Goal: Share content: Share content

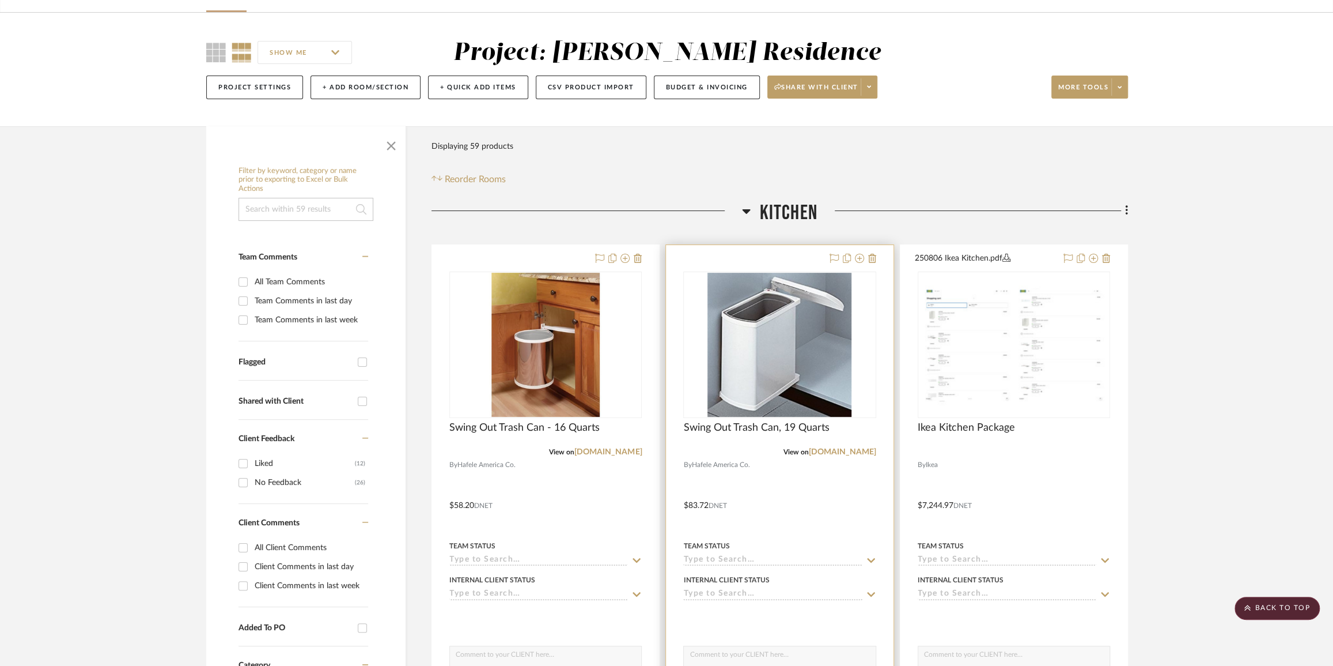
scroll to position [52, 0]
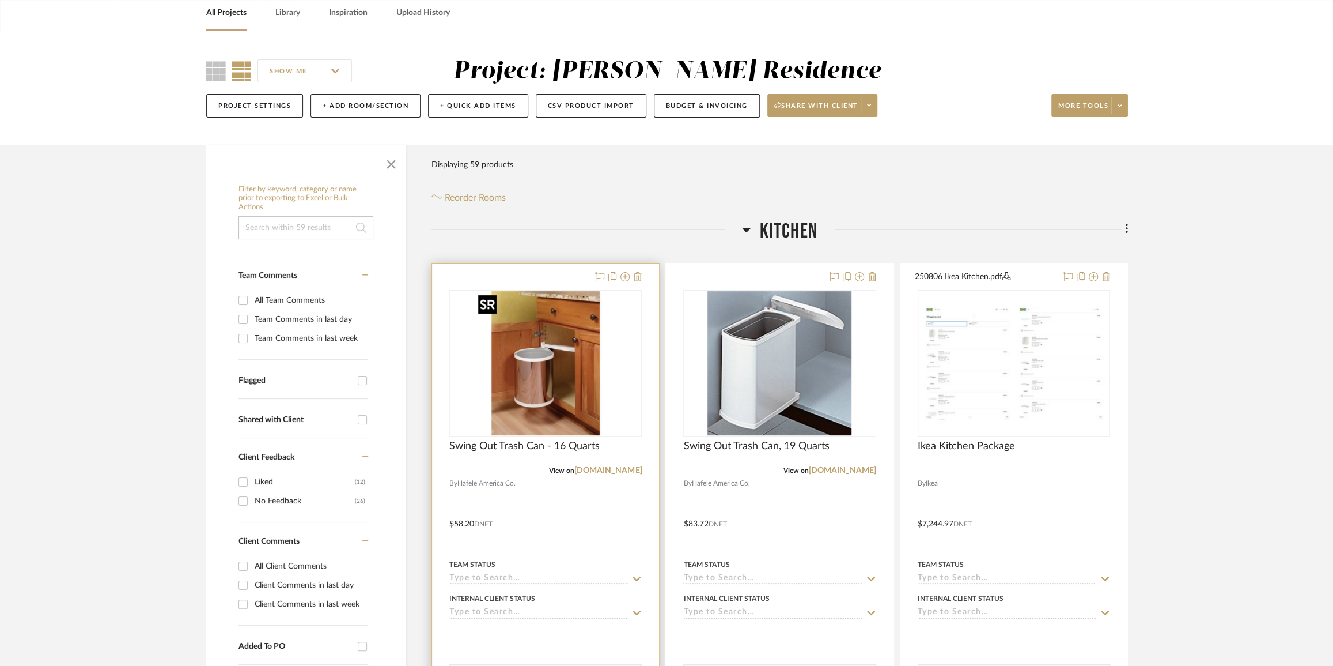
click at [555, 371] on img "0" at bounding box center [546, 363] width 144 height 144
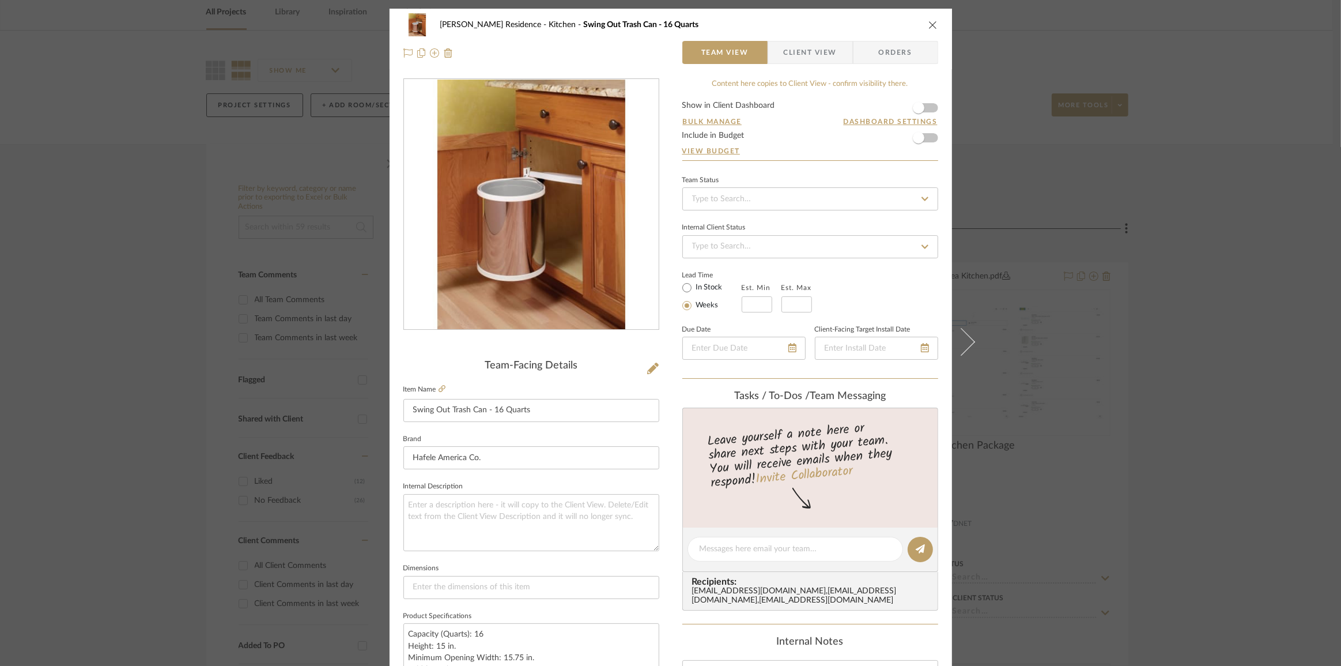
click at [791, 58] on span "Client View" at bounding box center [810, 52] width 53 height 23
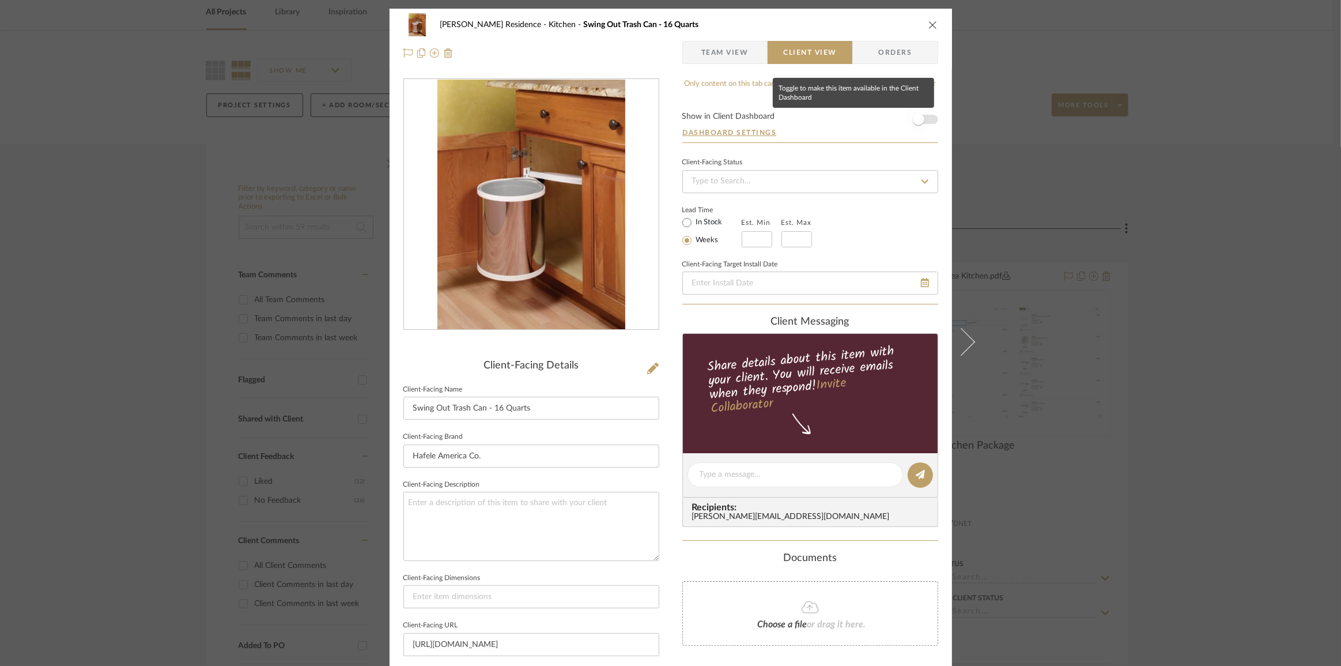
click at [921, 115] on span "button" at bounding box center [918, 119] width 25 height 25
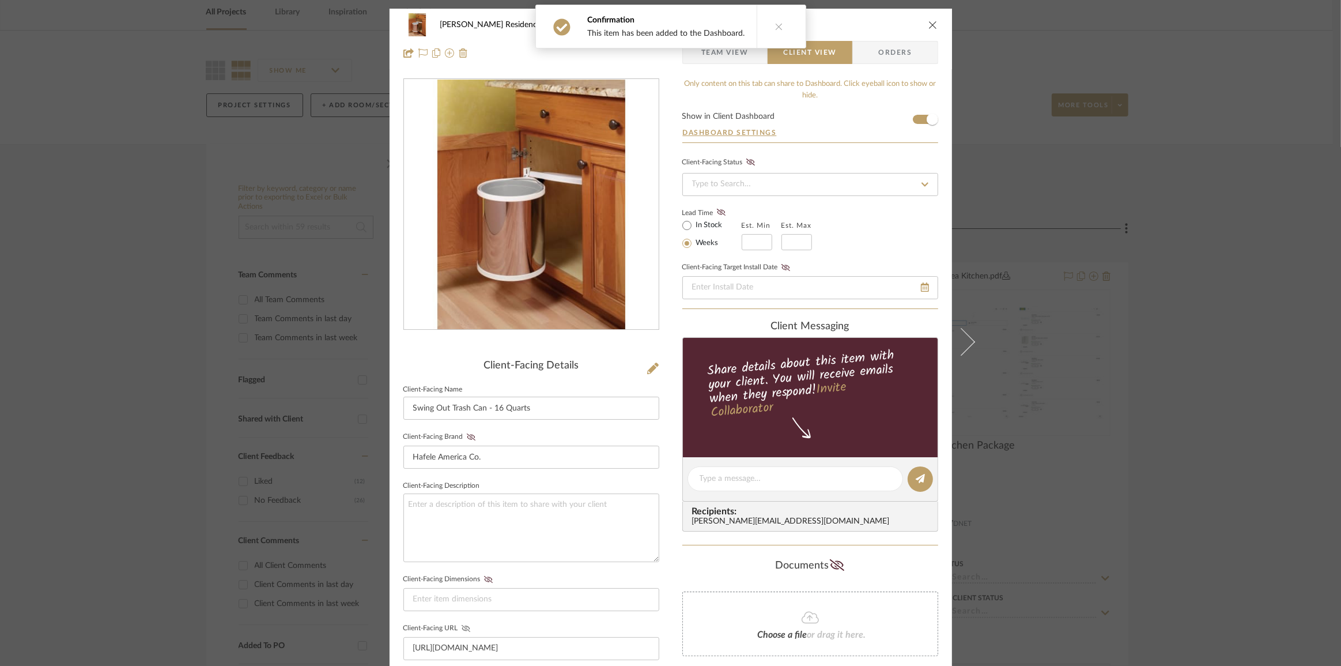
click at [462, 625] on icon at bounding box center [466, 628] width 9 height 7
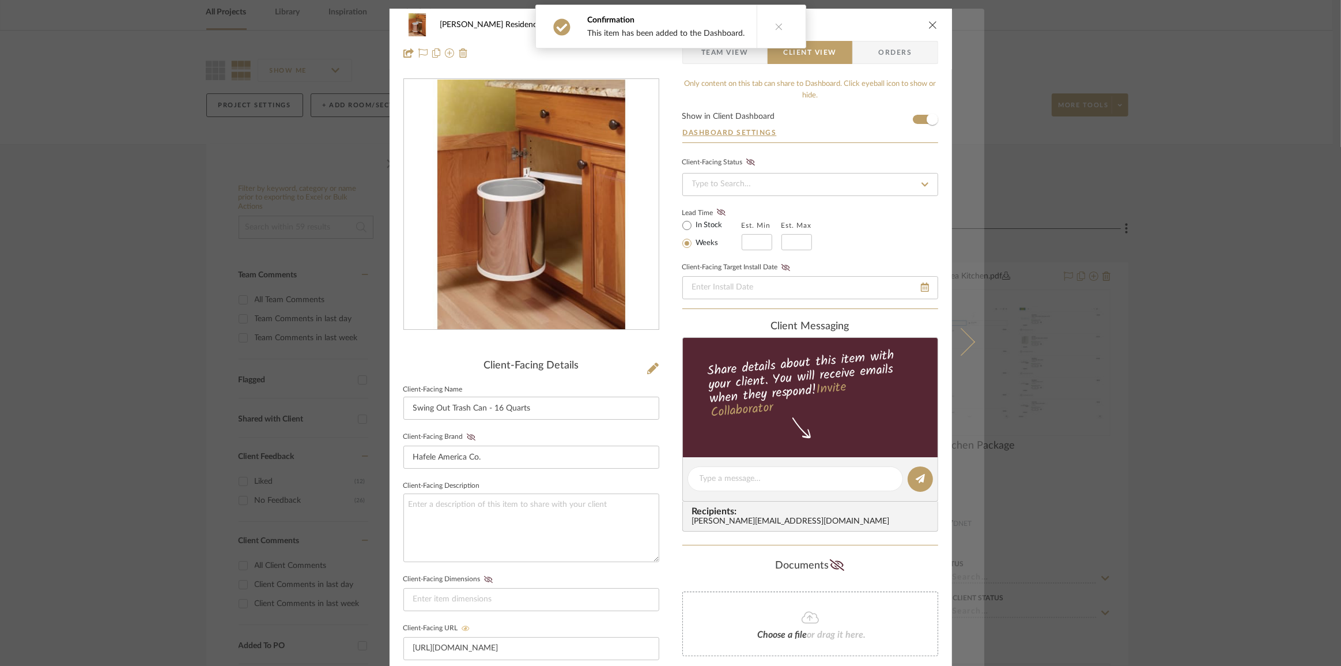
click at [967, 349] on button at bounding box center [968, 342] width 32 height 666
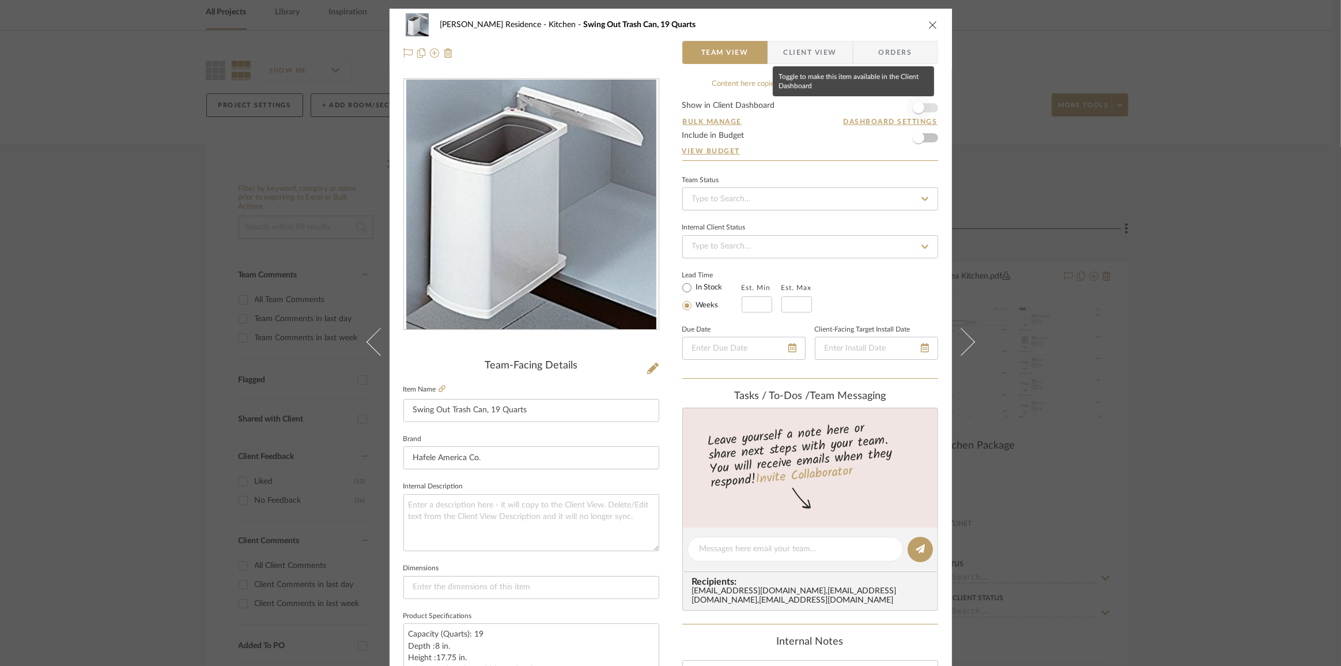
click at [921, 104] on span "button" at bounding box center [918, 107] width 25 height 25
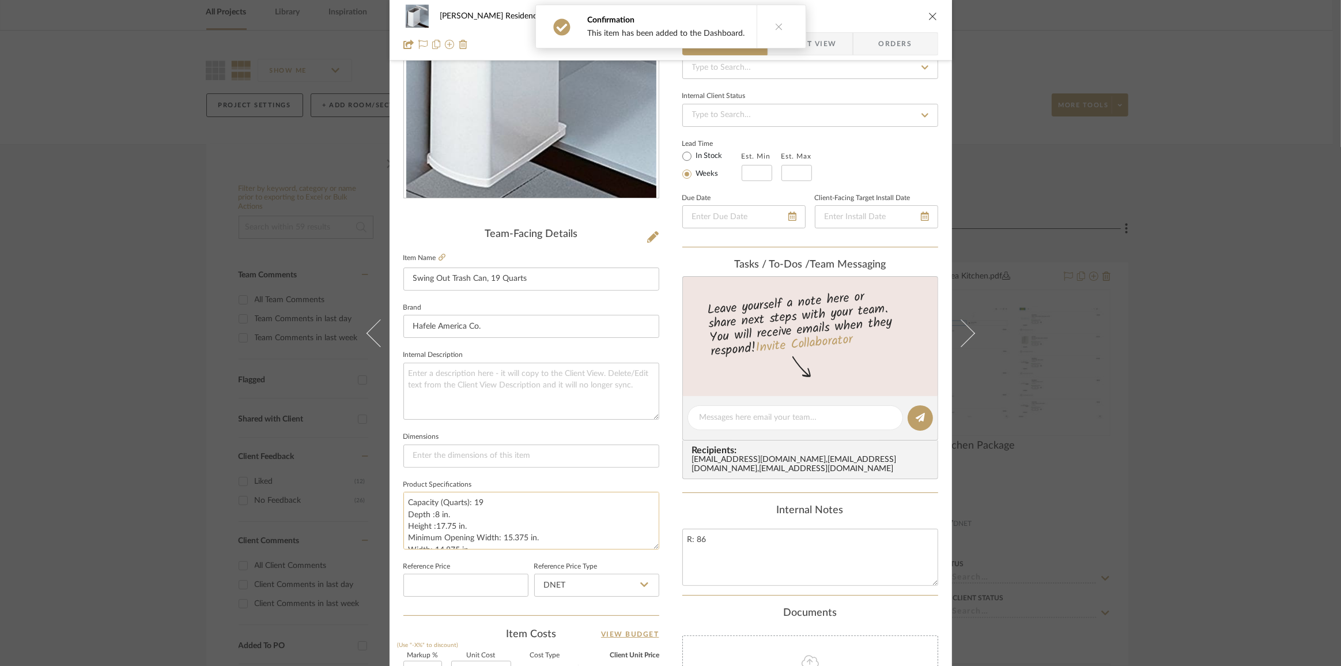
scroll to position [52, 0]
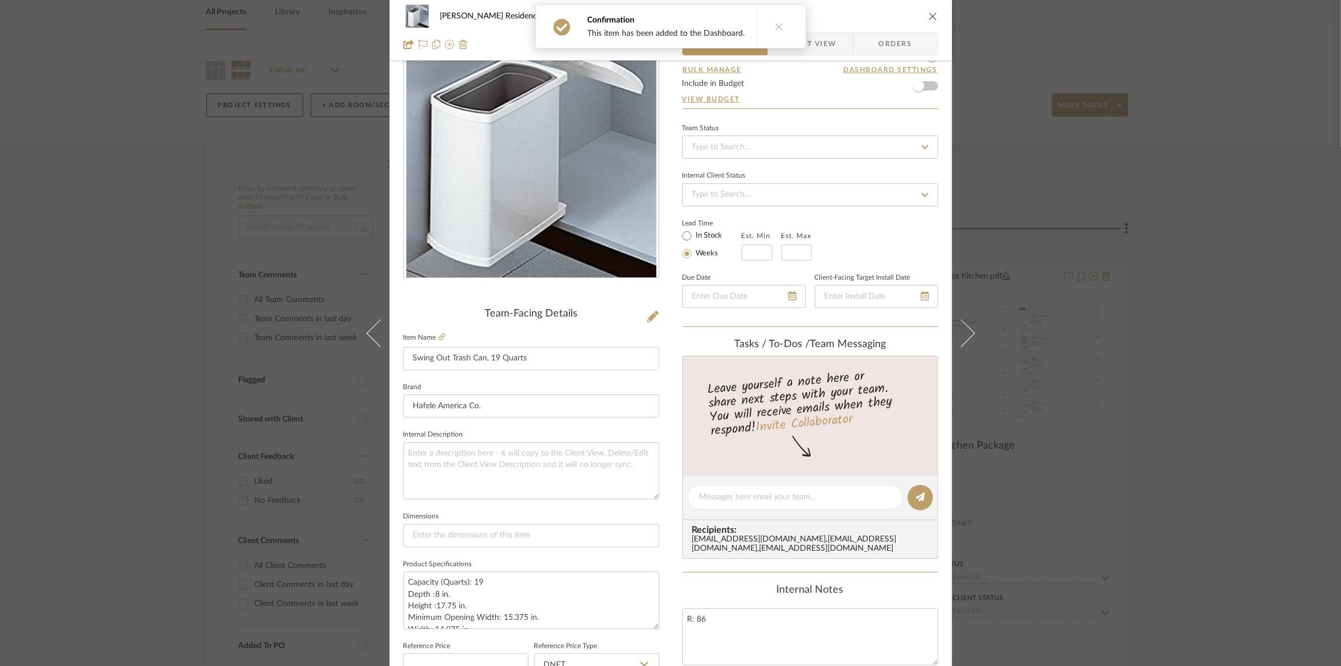
click at [814, 41] on span "Client View" at bounding box center [810, 43] width 53 height 23
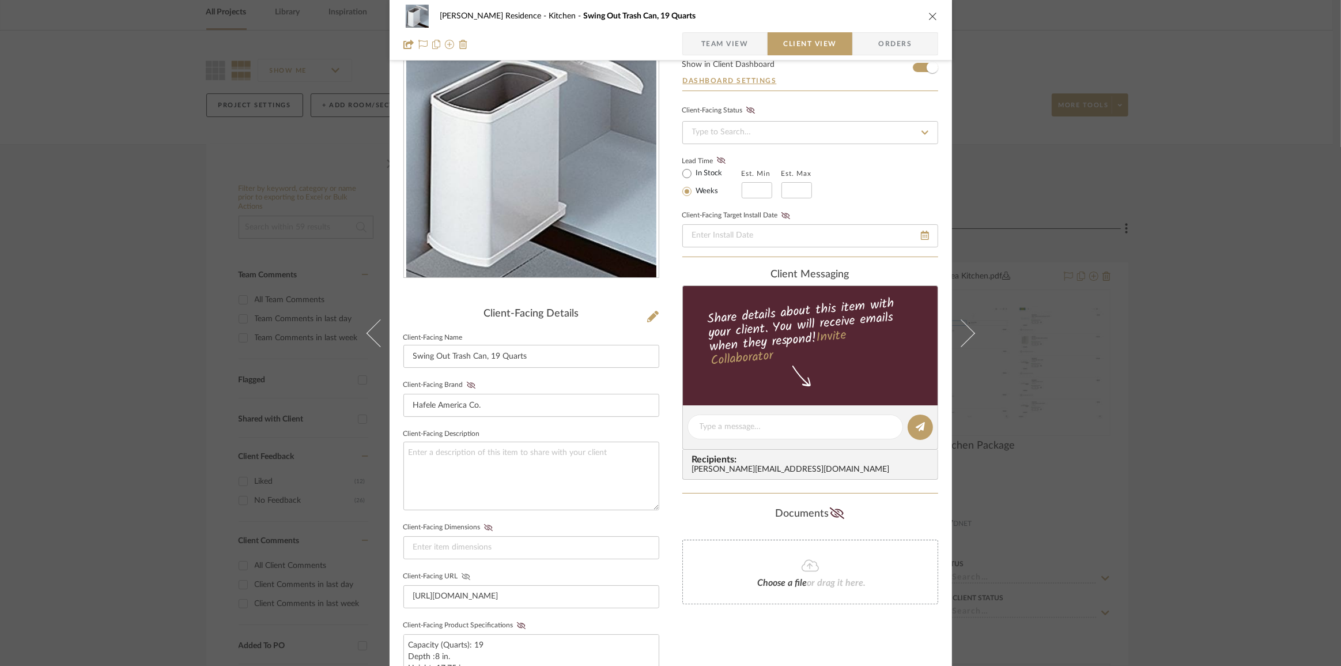
click at [464, 573] on icon at bounding box center [465, 576] width 9 height 7
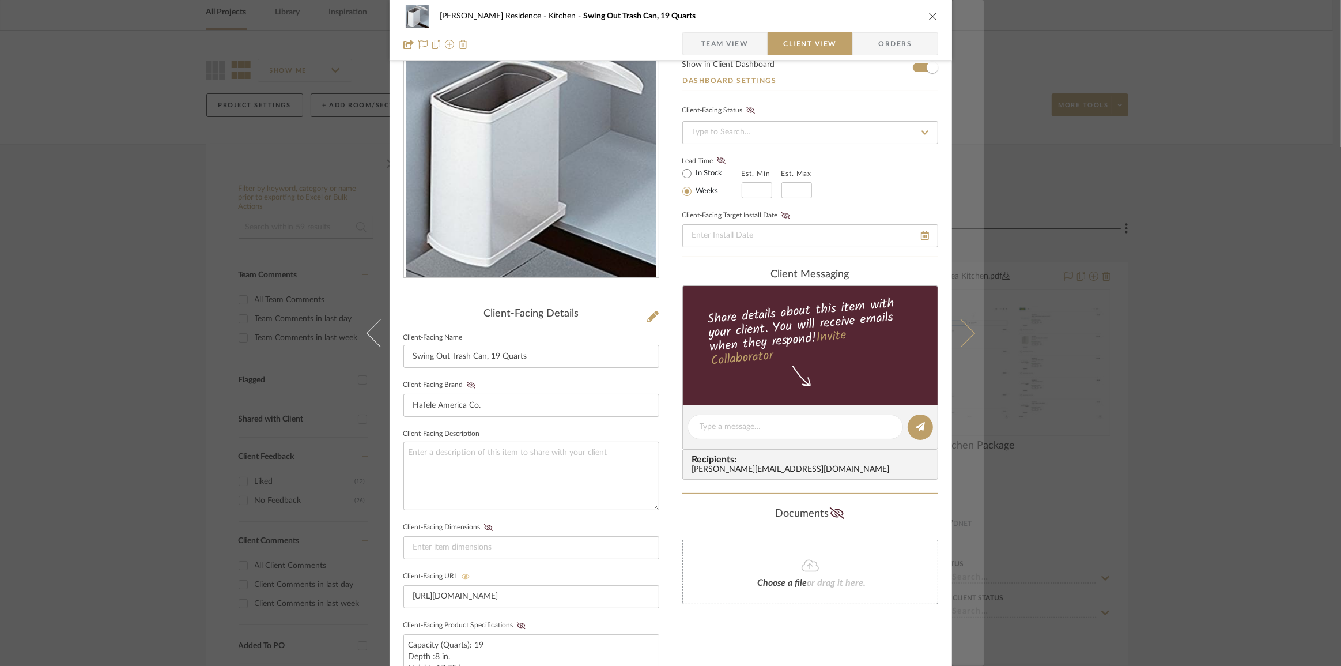
click at [965, 330] on icon at bounding box center [961, 333] width 28 height 28
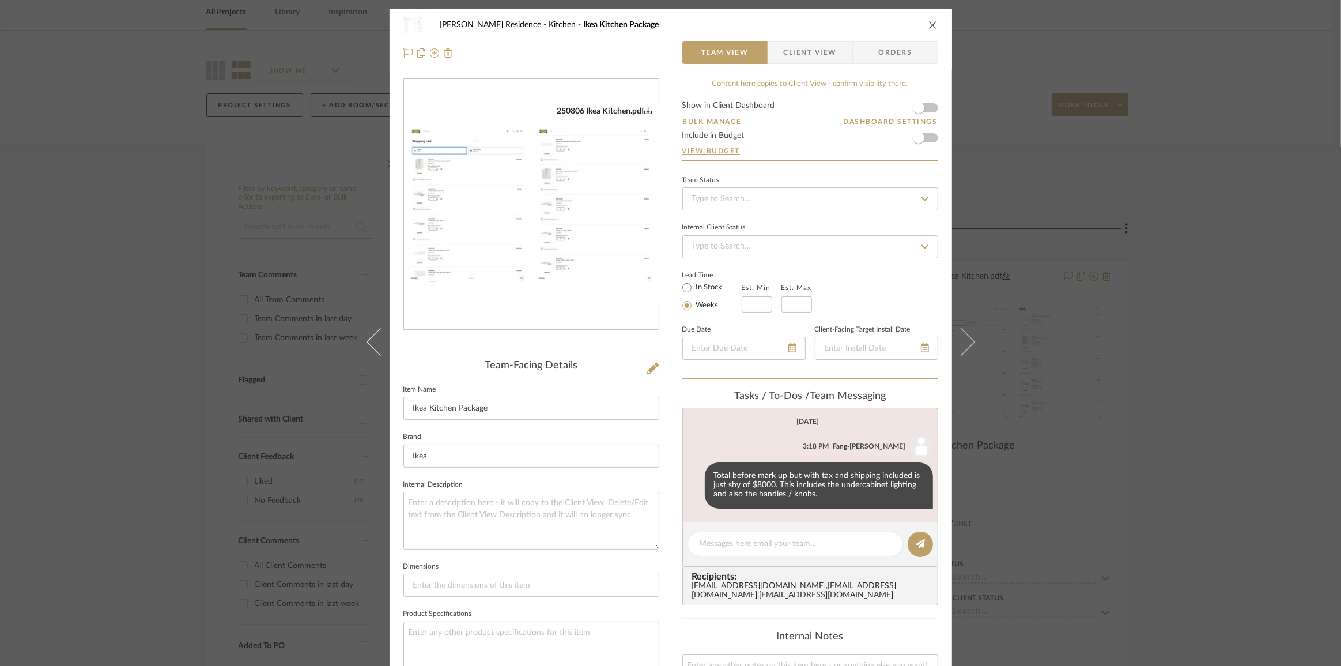
click at [787, 46] on span "Client View" at bounding box center [810, 52] width 53 height 23
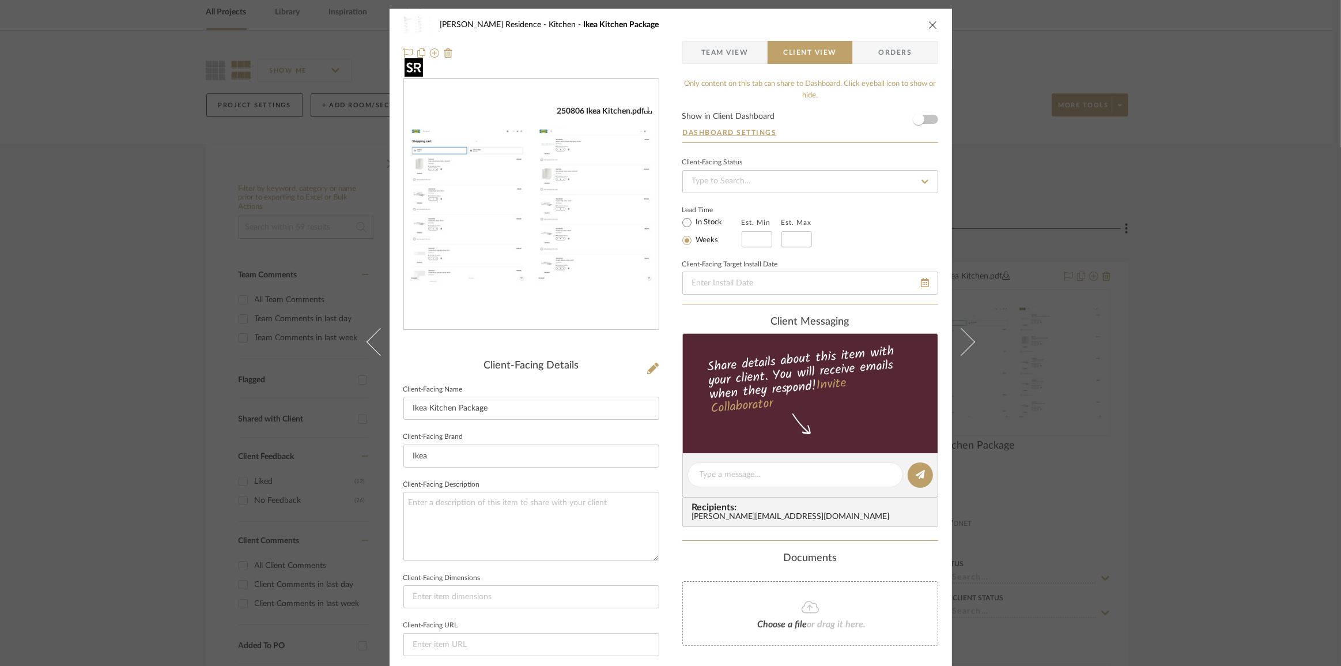
click at [551, 238] on img "0" at bounding box center [531, 204] width 255 height 197
click at [1188, 277] on div "Kauffman Residence Kitchen Ikea Kitchen Package Team View Client View Orders 25…" at bounding box center [670, 333] width 1341 height 666
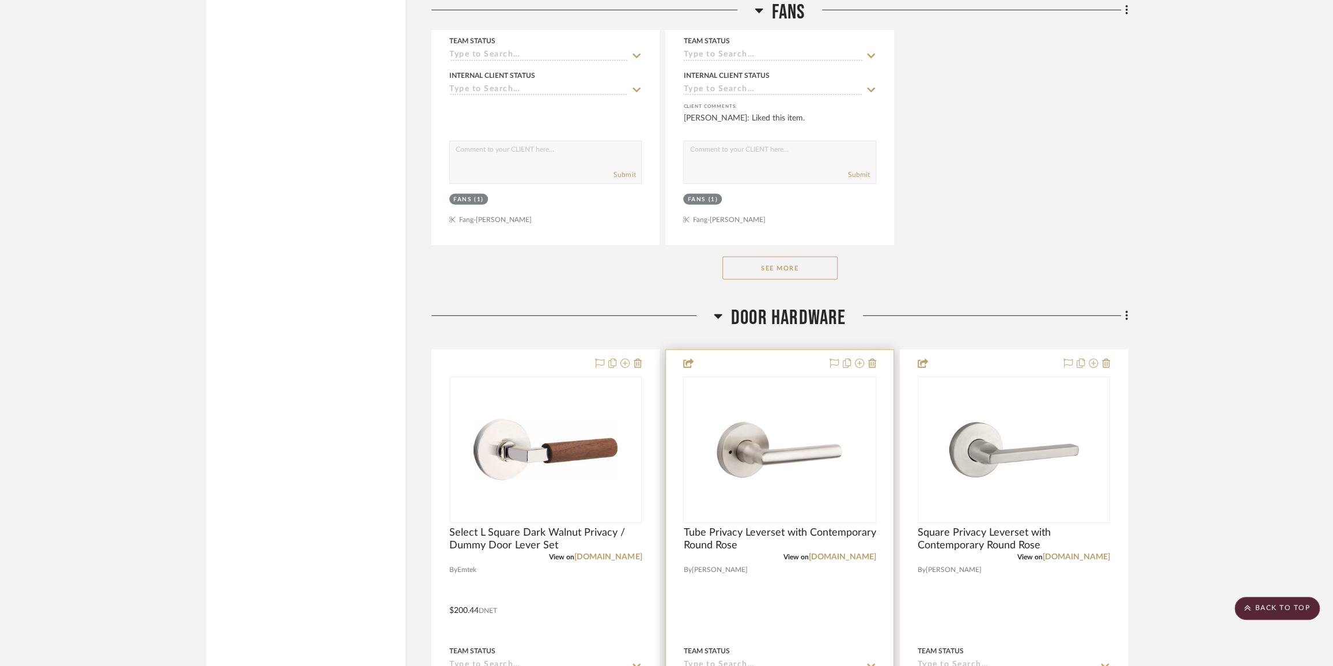
scroll to position [6757, 0]
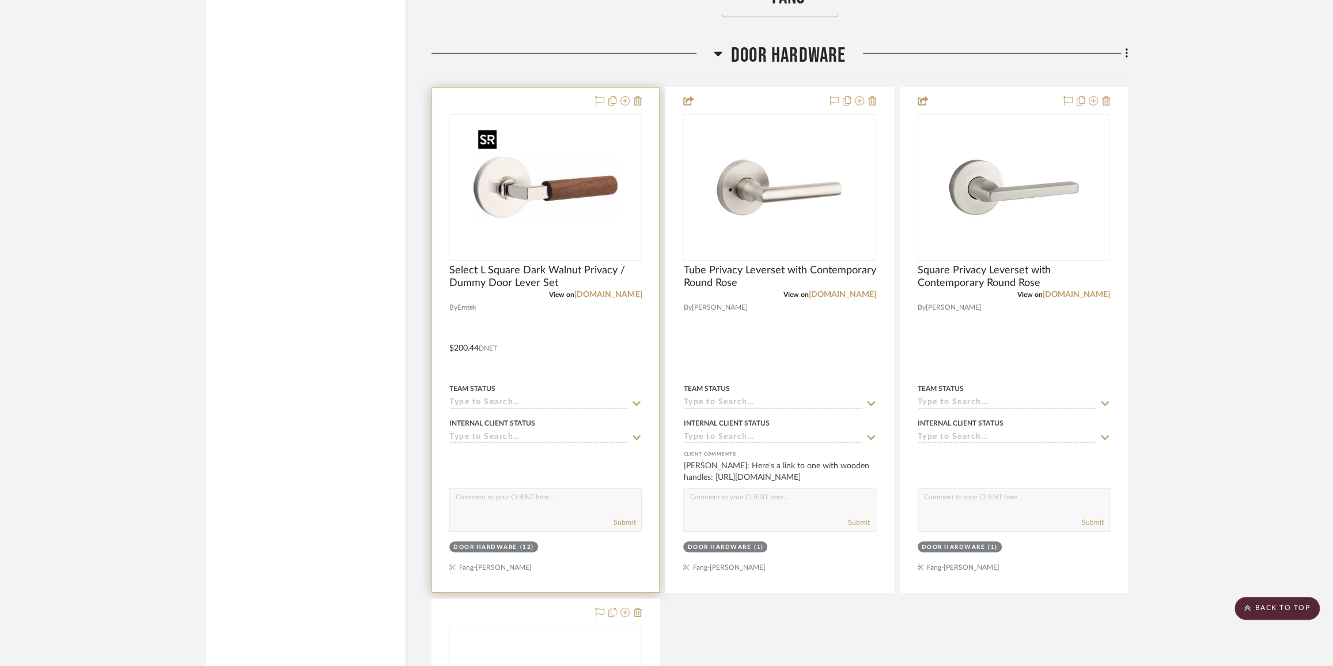
click at [576, 204] on img "0" at bounding box center [546, 187] width 144 height 144
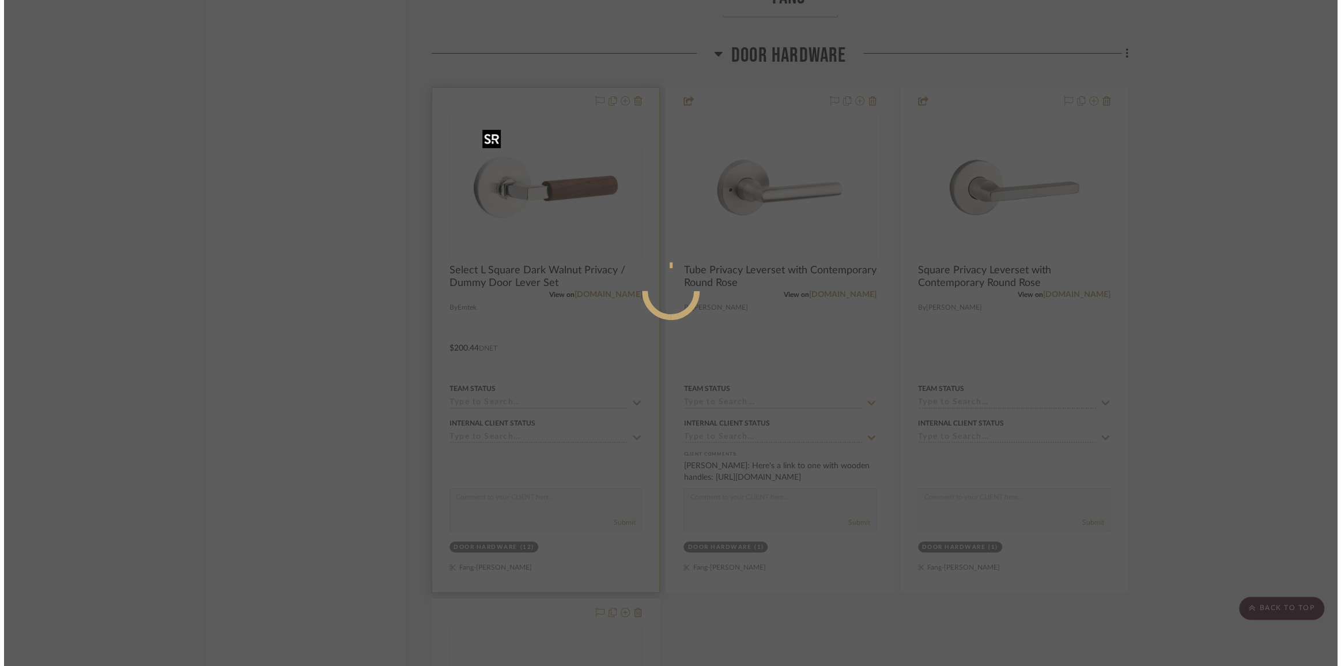
scroll to position [0, 0]
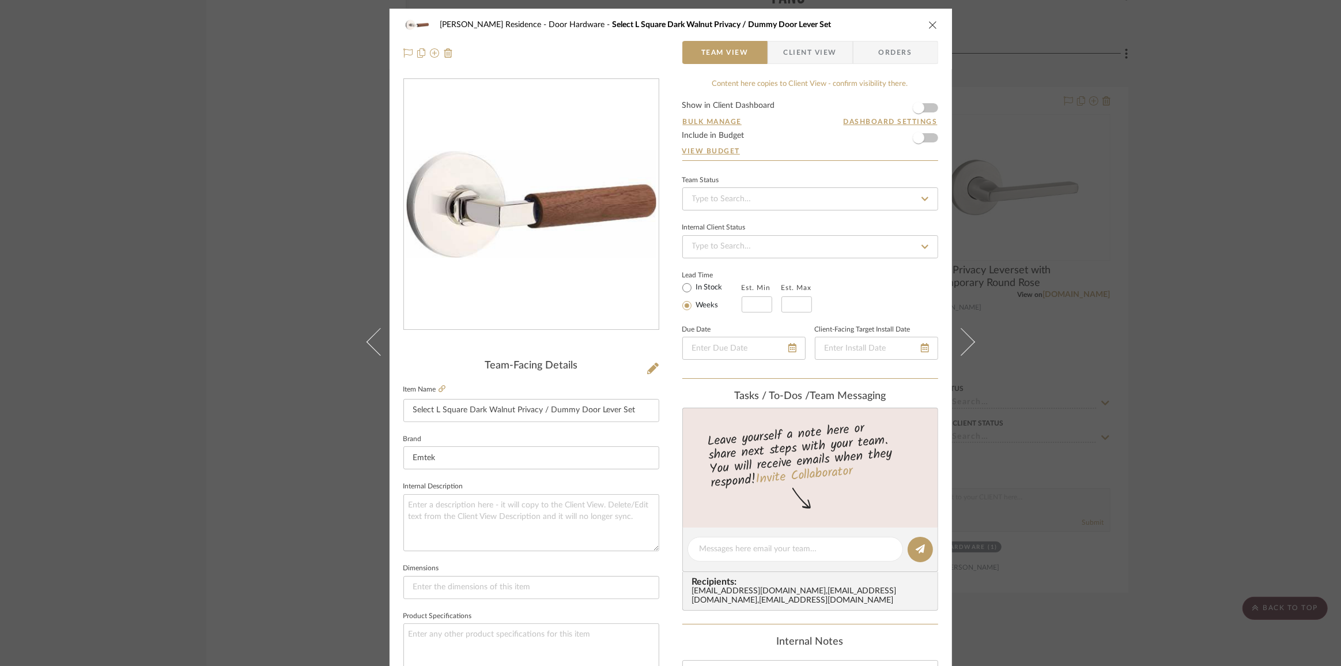
click at [816, 47] on span "Client View" at bounding box center [810, 52] width 53 height 23
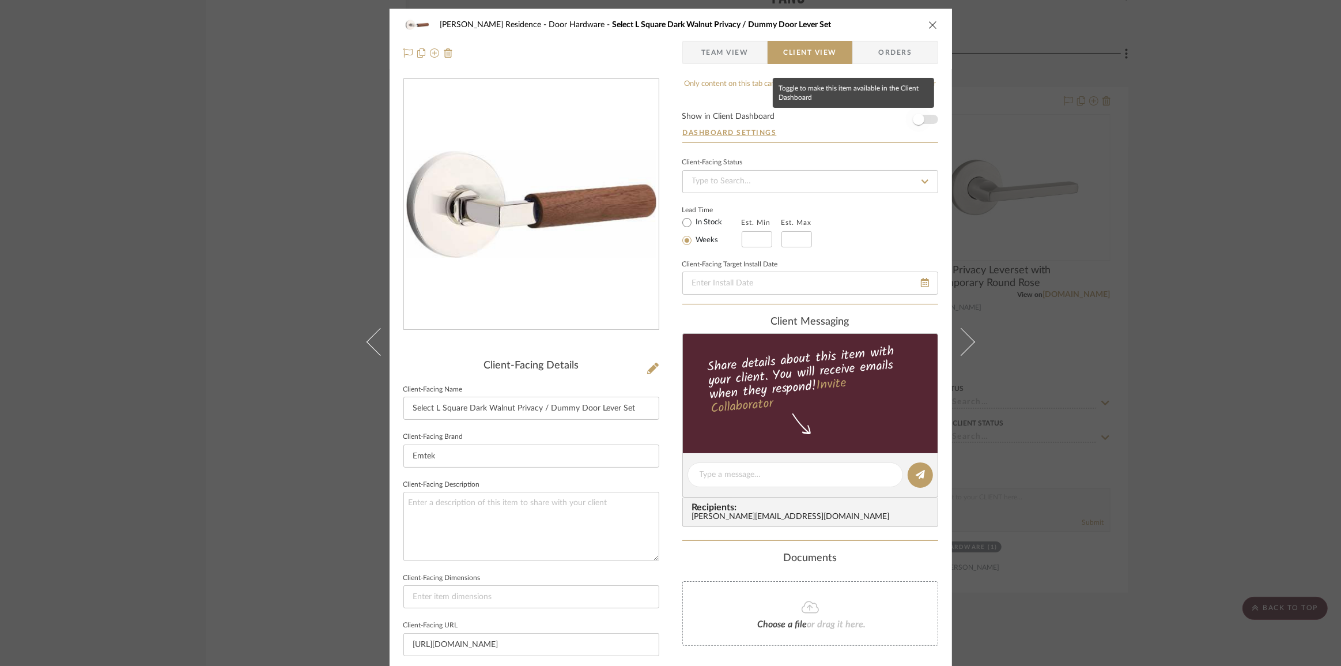
click at [920, 121] on span "button" at bounding box center [918, 119] width 25 height 25
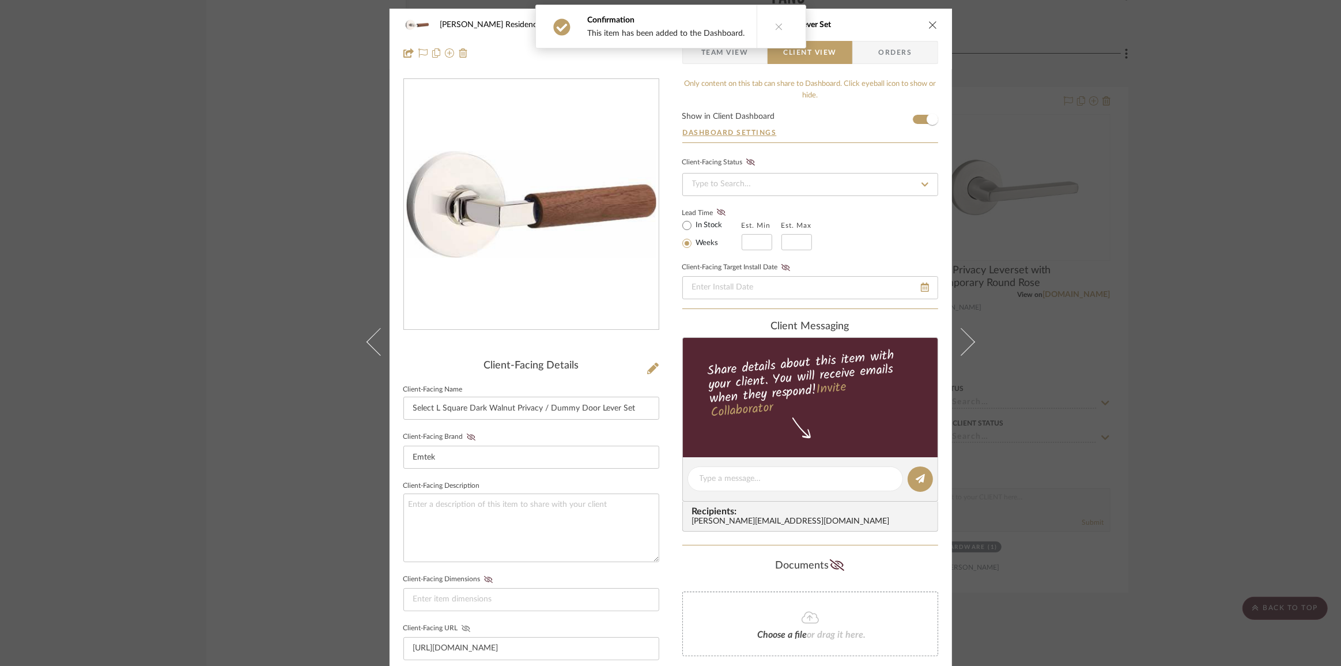
click at [462, 626] on icon at bounding box center [465, 628] width 9 height 7
click at [921, 28] on div "Kauffman Residence Door Hardware Select L Square Dark Walnut Privacy / Dummy Do…" at bounding box center [670, 24] width 535 height 23
click at [933, 24] on button "close" at bounding box center [933, 25] width 10 height 10
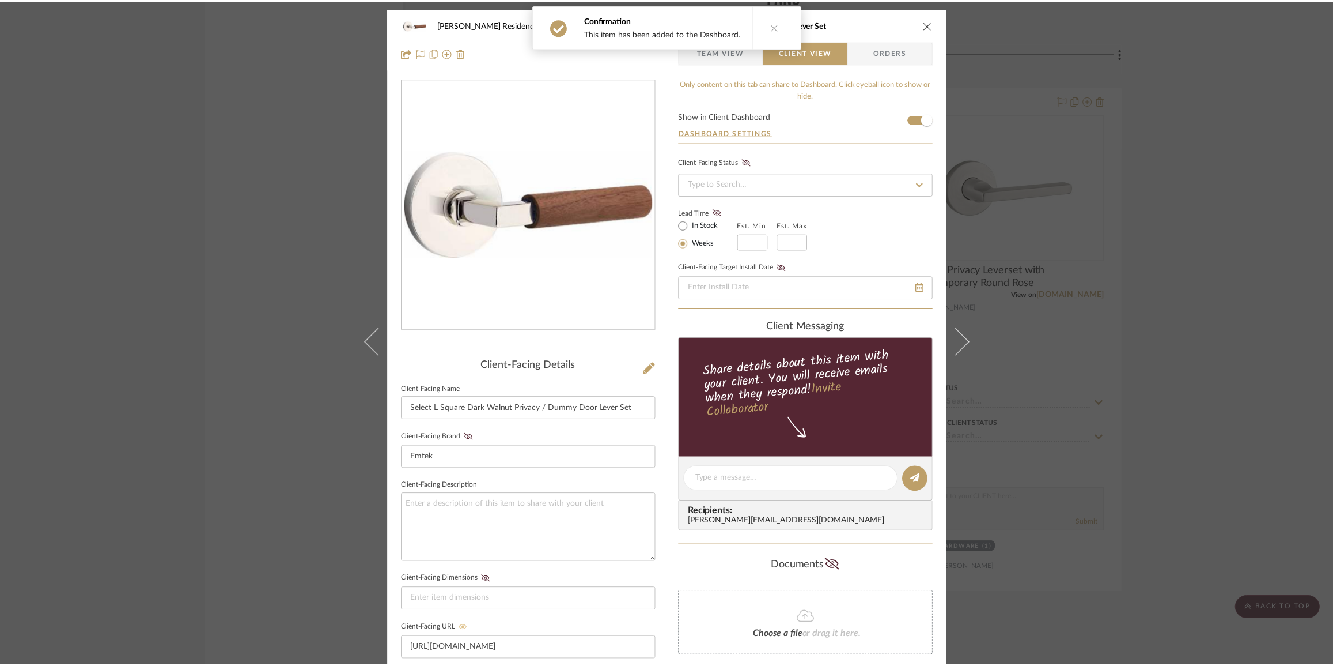
scroll to position [6757, 0]
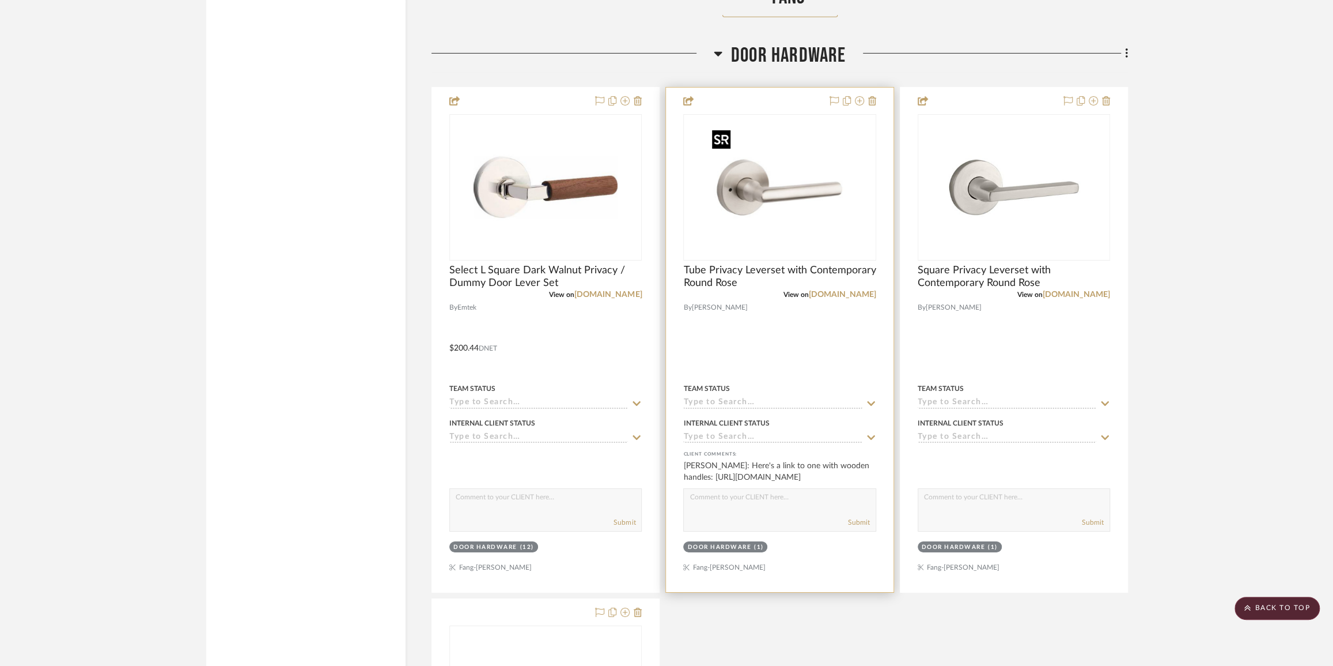
click at [792, 223] on img "0" at bounding box center [780, 187] width 144 height 144
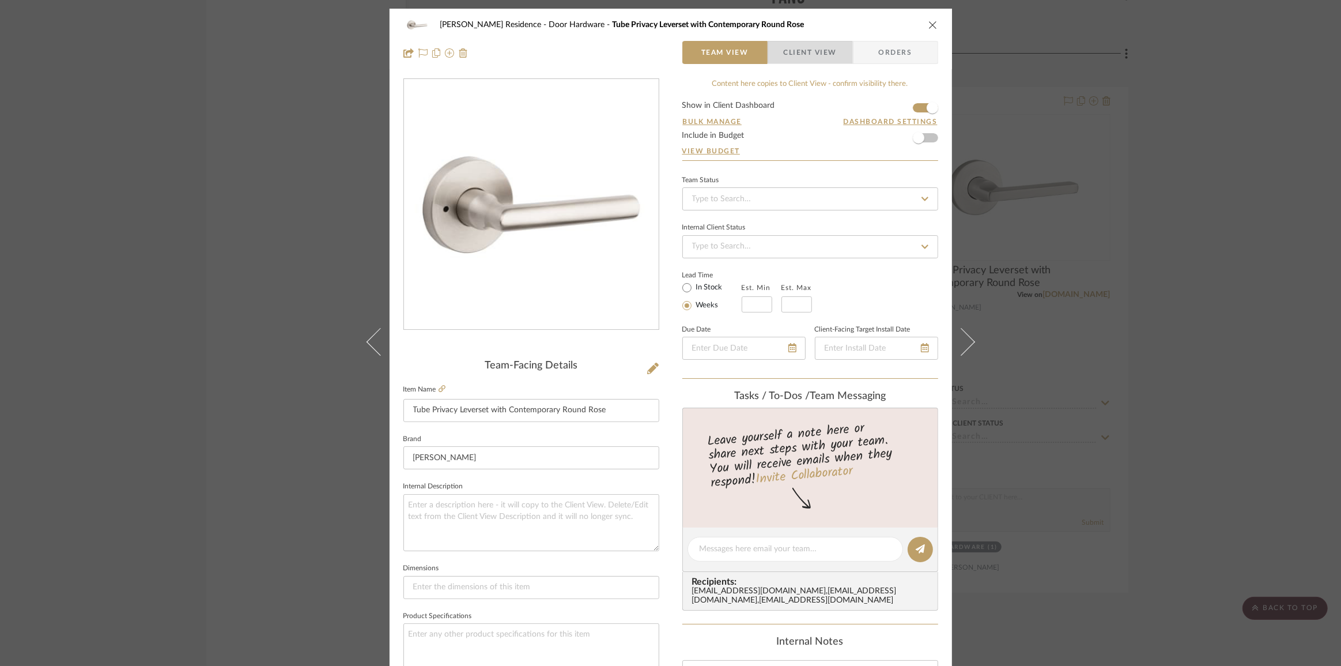
click at [823, 48] on span "Client View" at bounding box center [810, 52] width 53 height 23
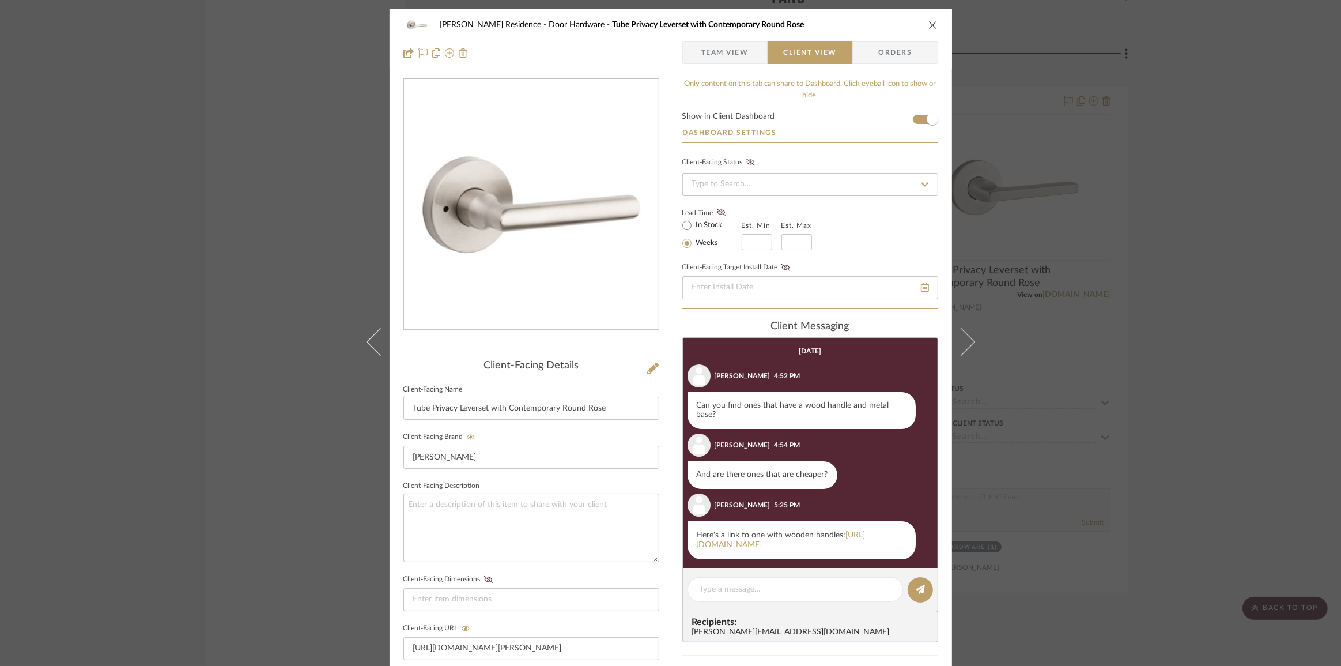
scroll to position [35, 0]
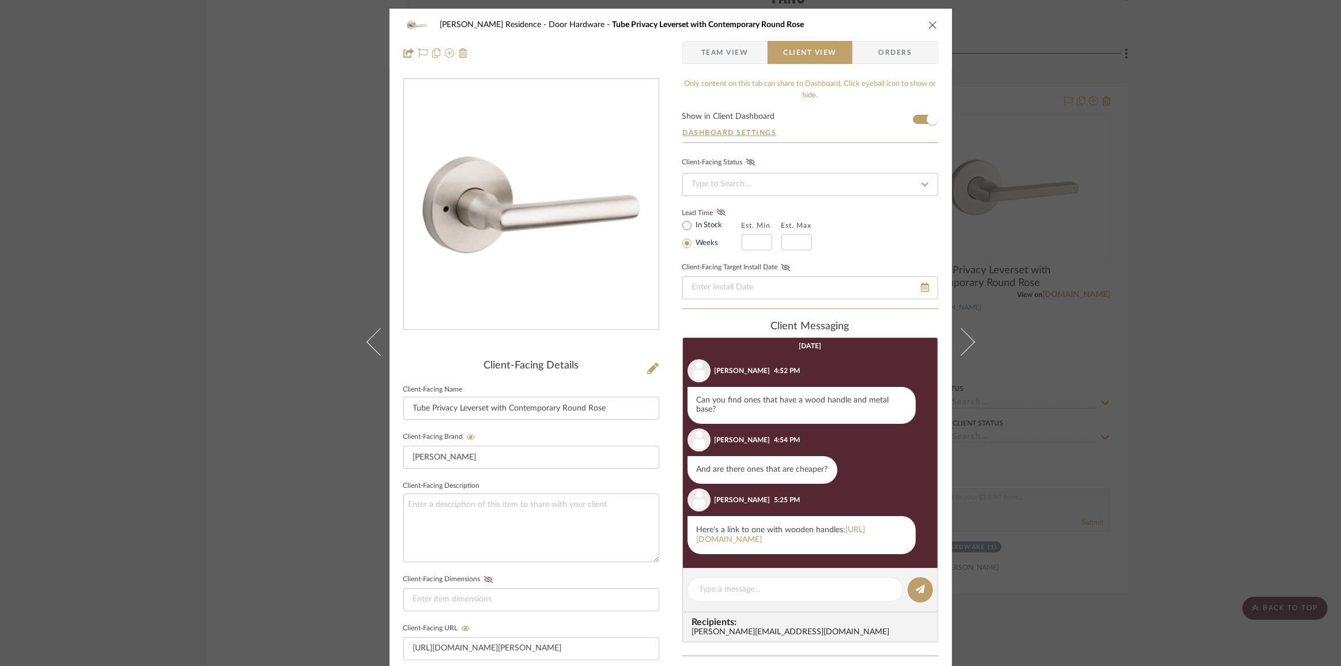
click at [928, 24] on icon "close" at bounding box center [932, 24] width 9 height 9
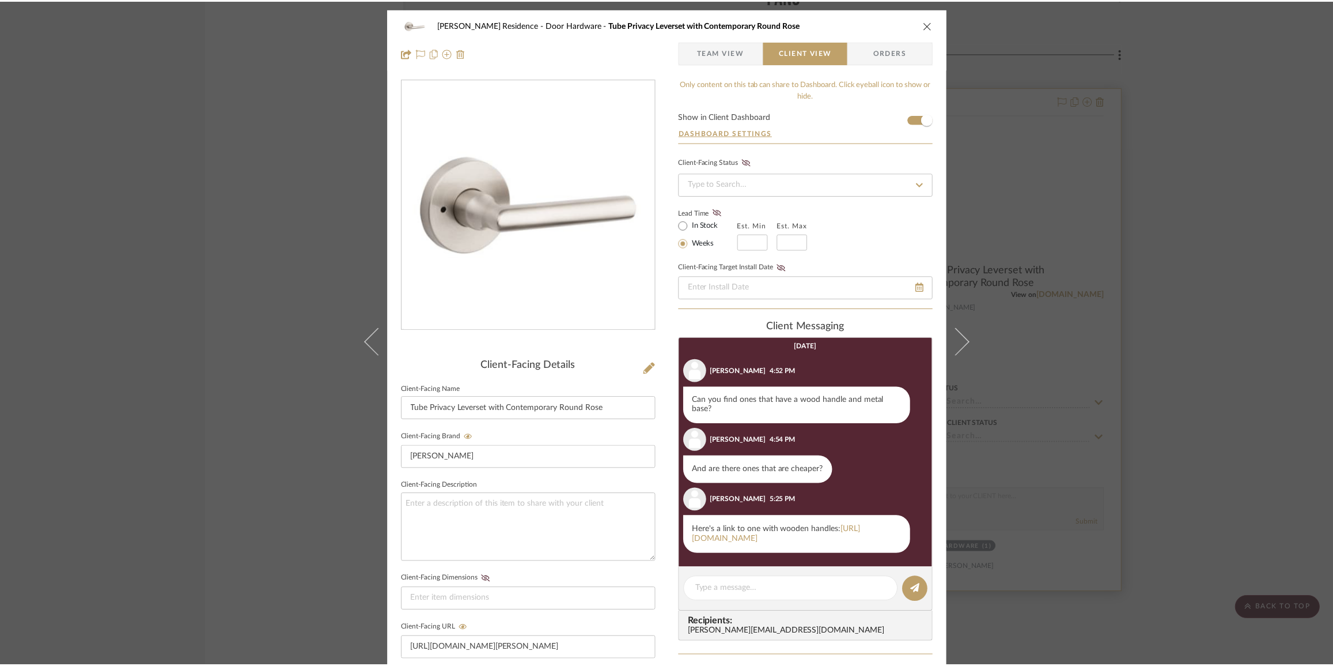
scroll to position [6757, 0]
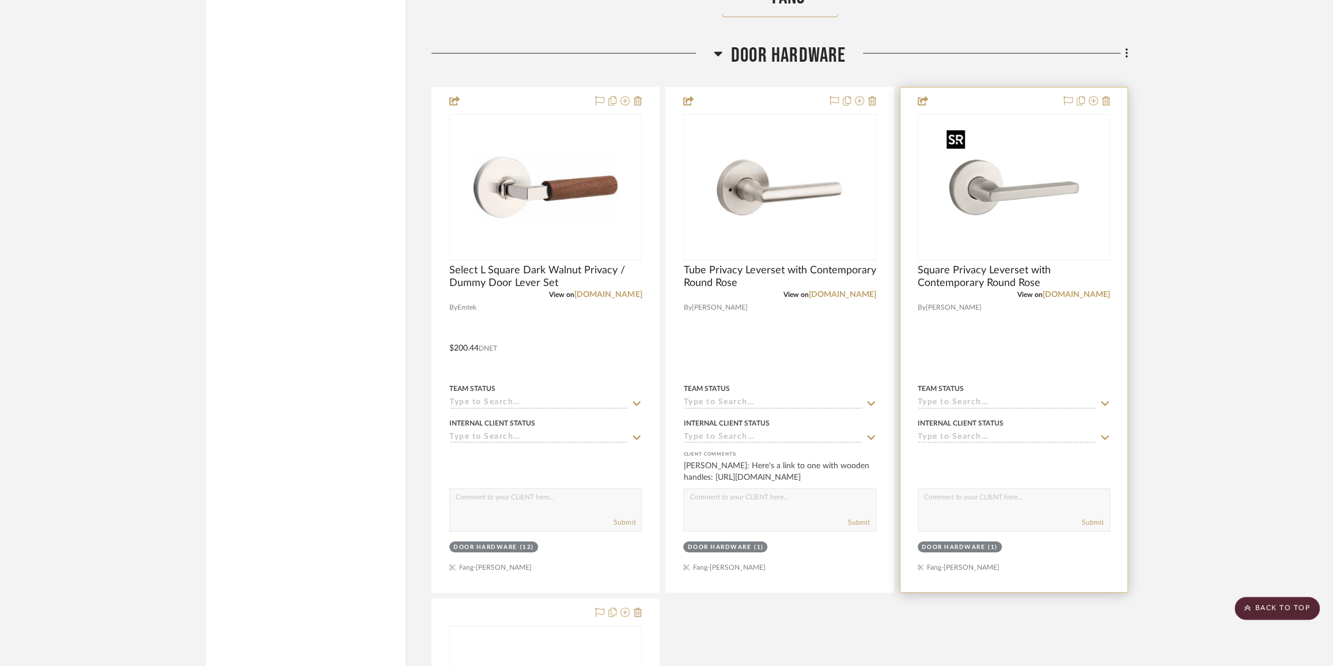
click at [991, 219] on img "0" at bounding box center [1014, 187] width 144 height 144
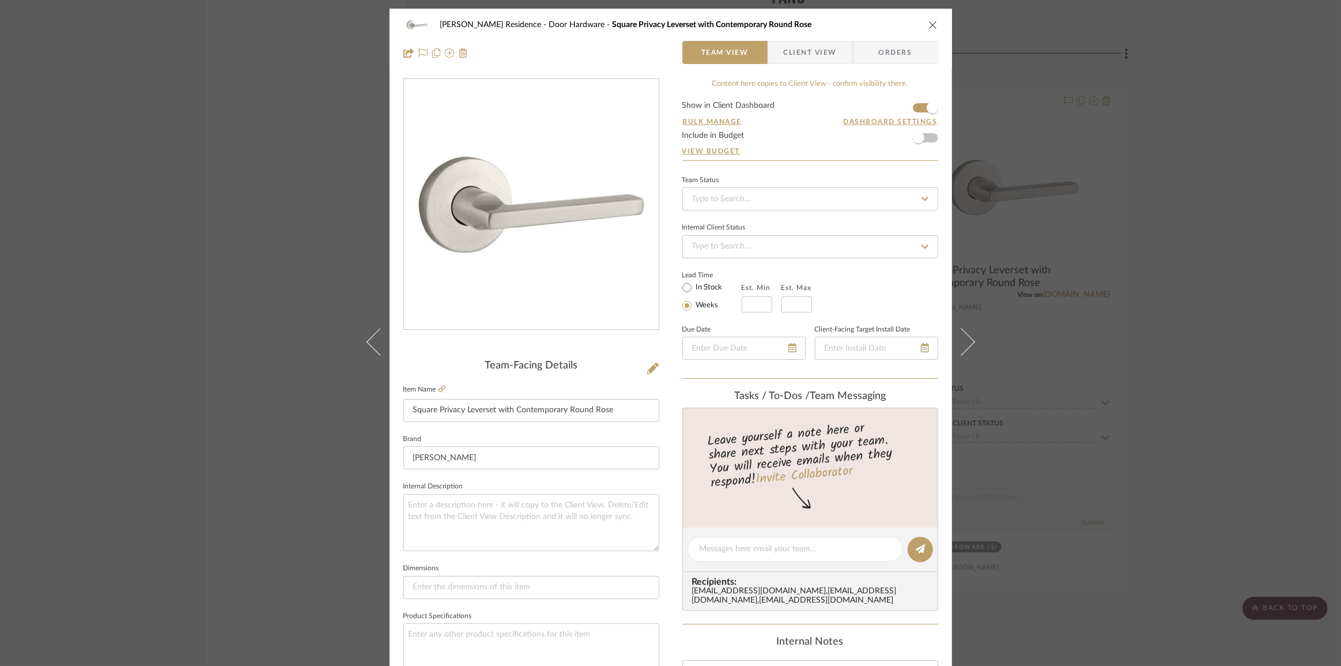
click at [929, 29] on icon "close" at bounding box center [932, 24] width 9 height 9
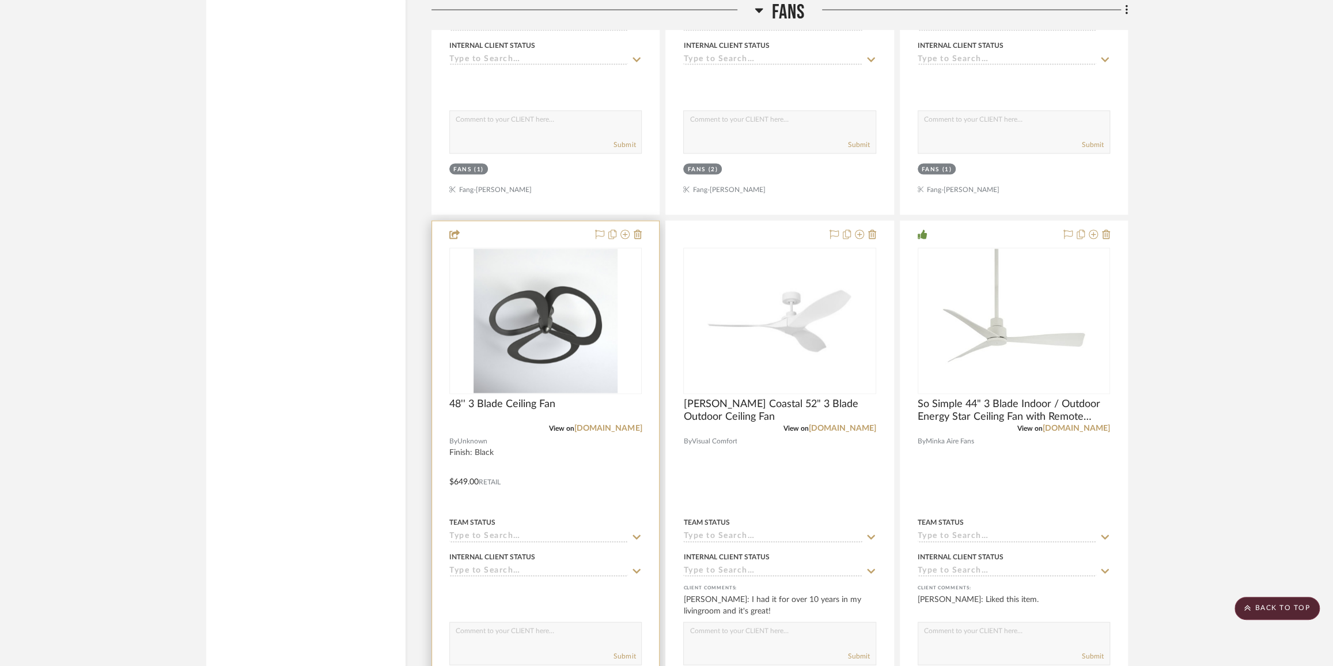
scroll to position [5238, 0]
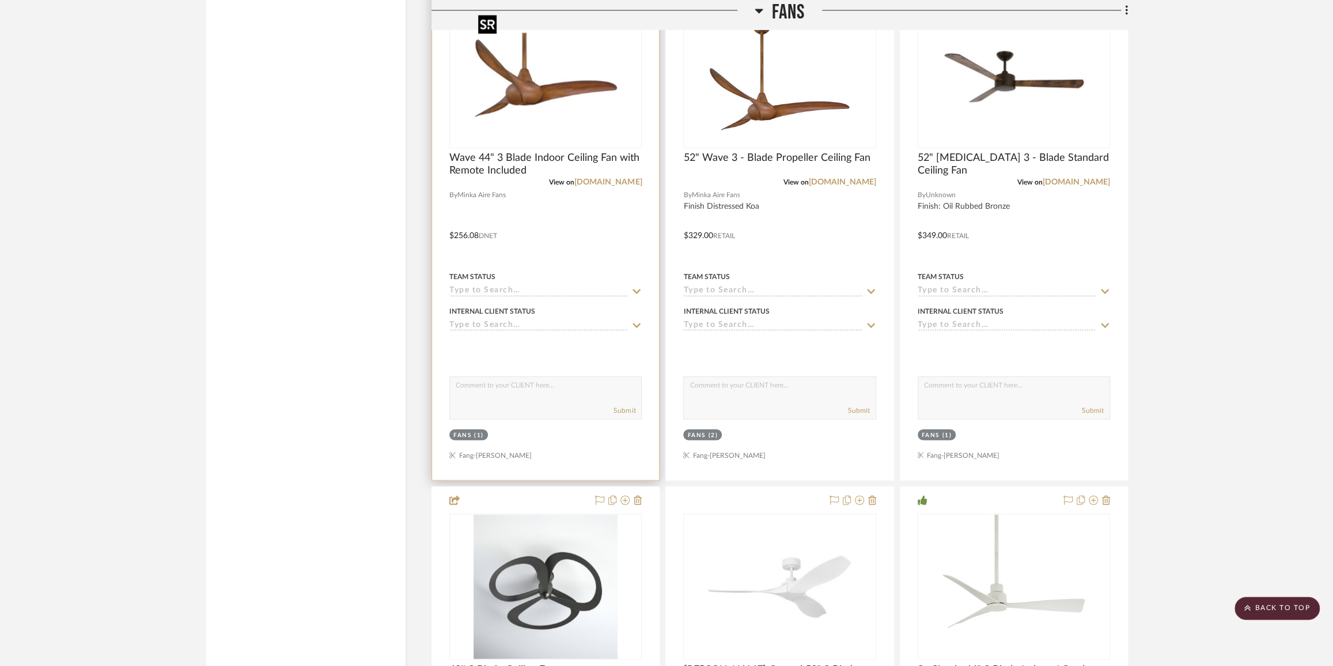
click at [545, 98] on img "0" at bounding box center [546, 75] width 144 height 144
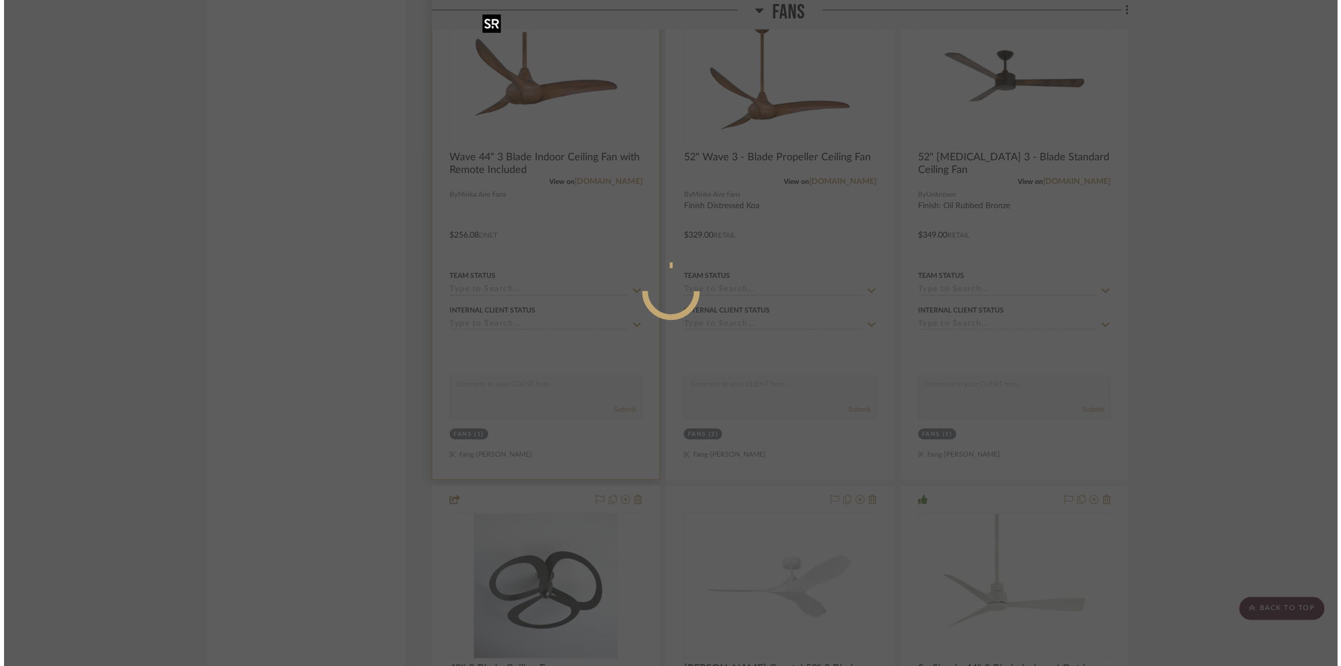
scroll to position [0, 0]
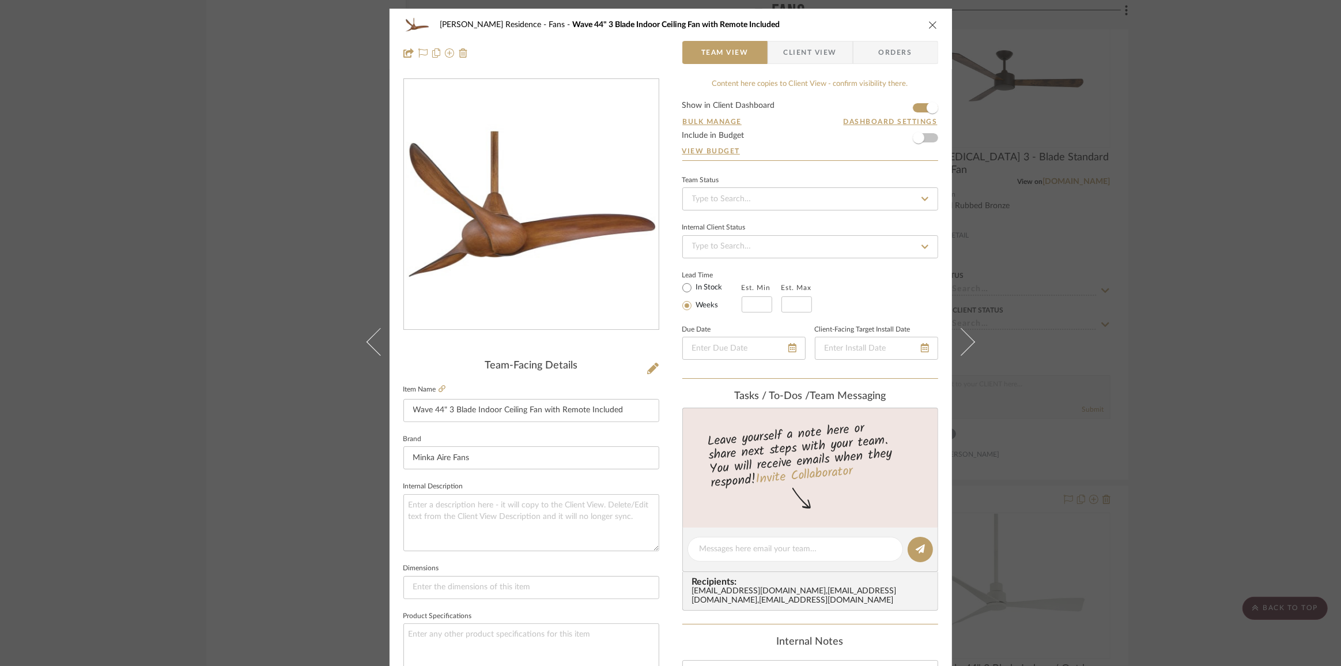
click at [806, 47] on span "Client View" at bounding box center [810, 52] width 53 height 23
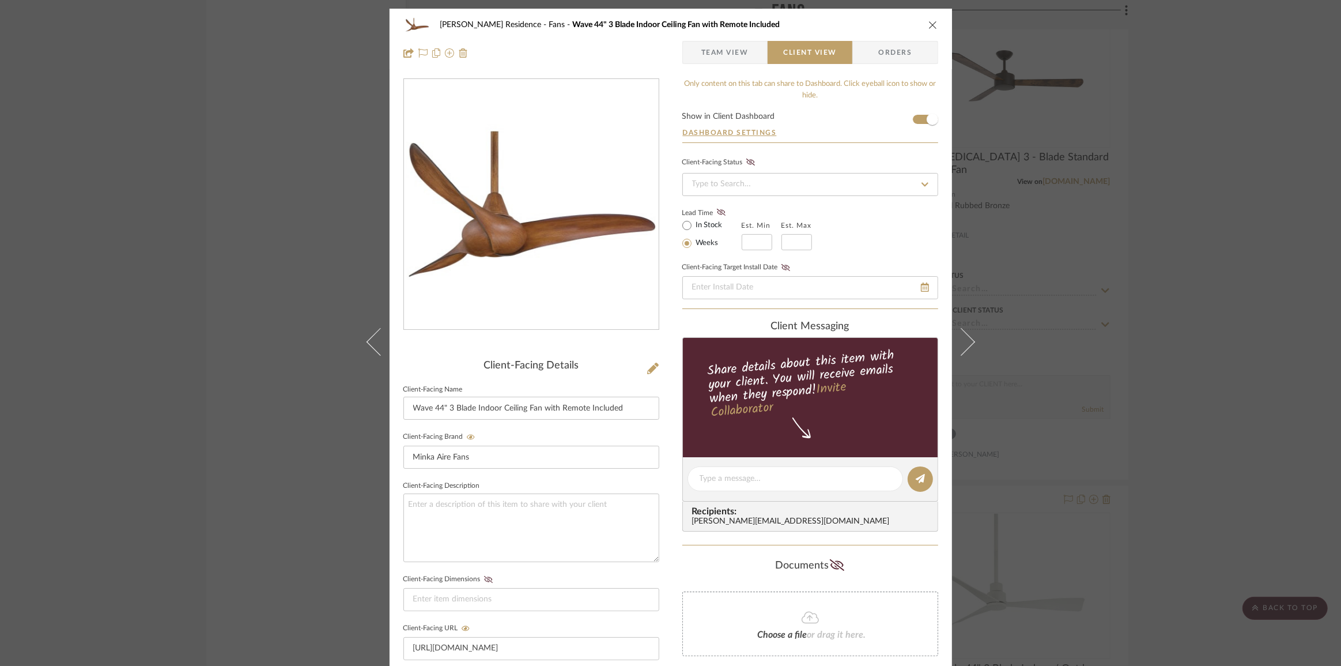
click at [932, 22] on icon "close" at bounding box center [932, 24] width 9 height 9
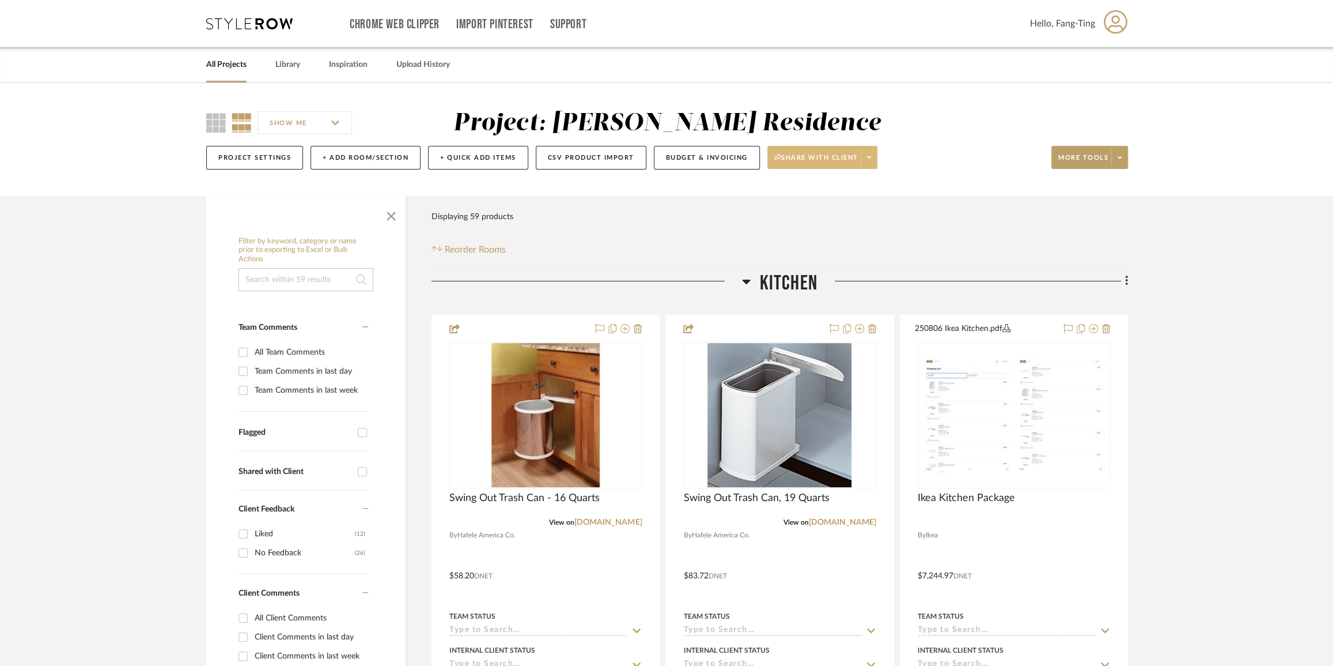
click at [831, 154] on span "Share with client" at bounding box center [816, 161] width 84 height 17
click at [860, 187] on span "Preview Client Dashboard" at bounding box center [826, 190] width 99 height 10
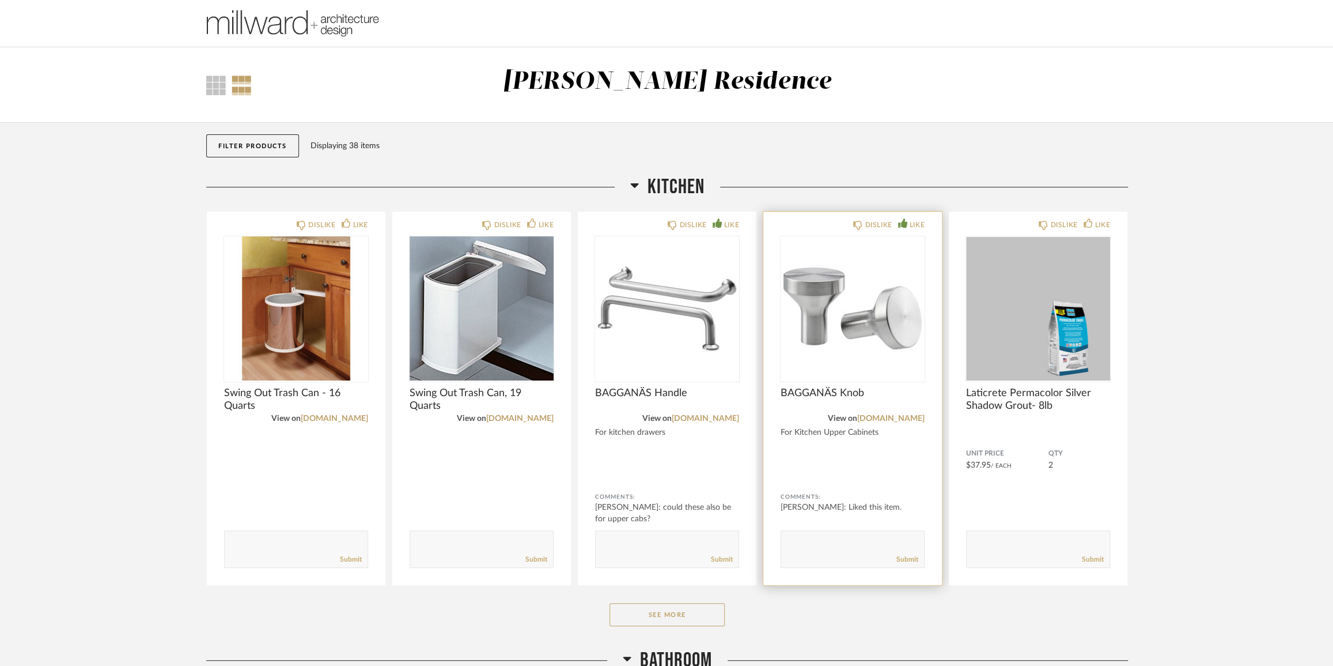
scroll to position [52, 0]
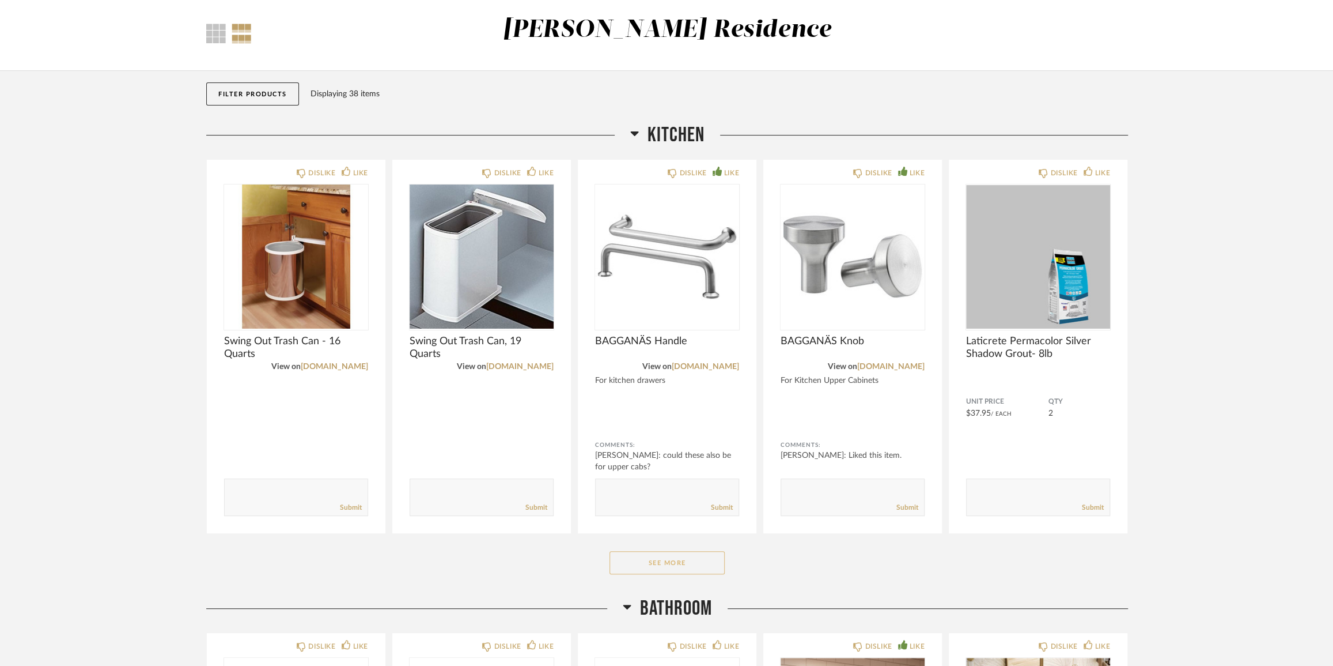
click at [685, 565] on button "See More" at bounding box center [667, 562] width 115 height 23
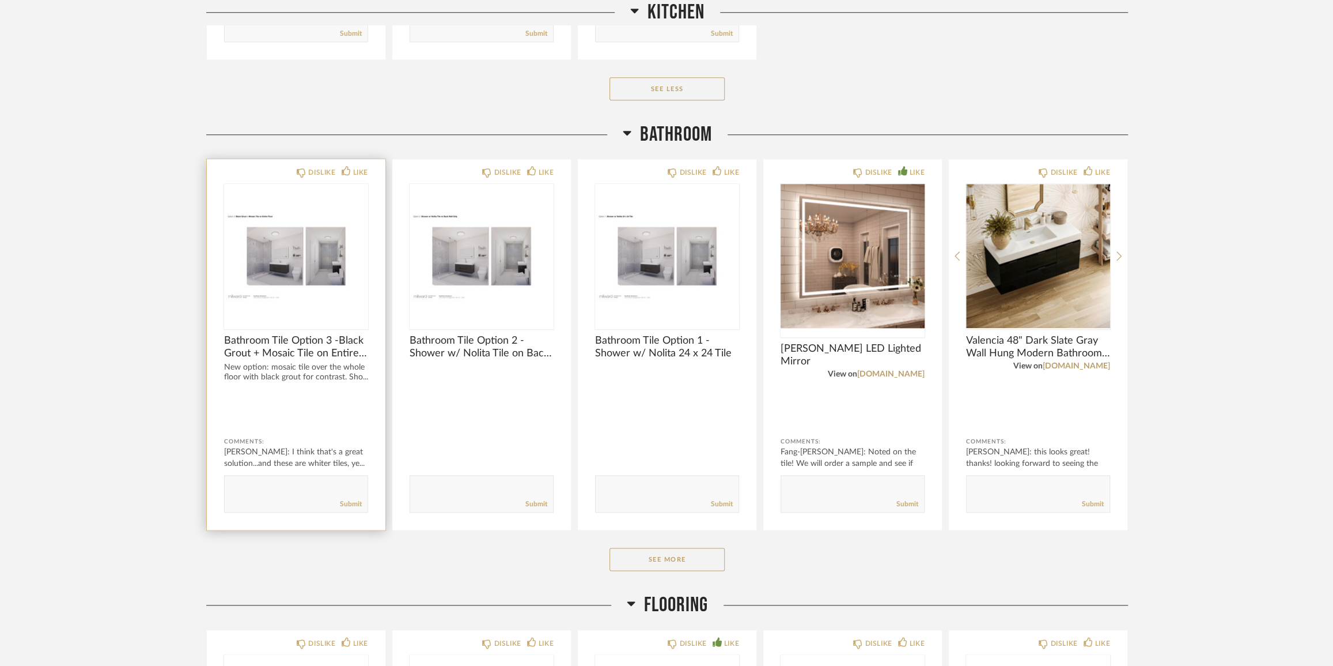
scroll to position [943, 0]
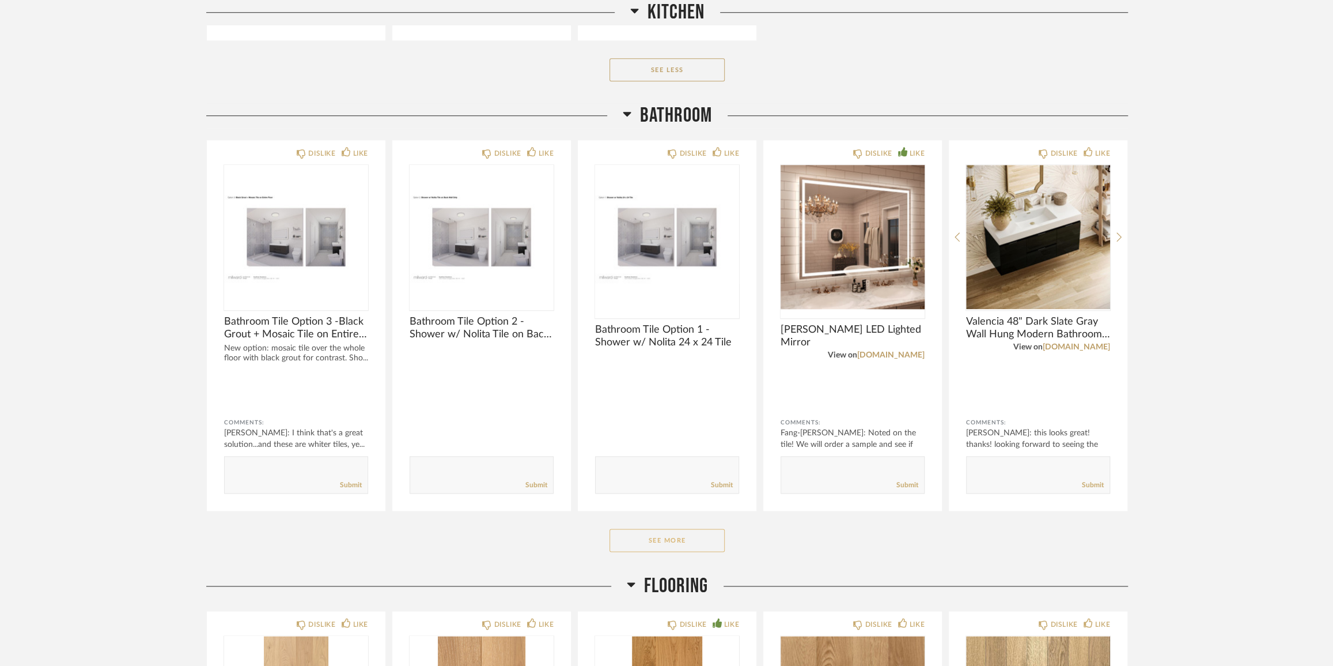
click at [665, 545] on button "See More" at bounding box center [667, 539] width 115 height 23
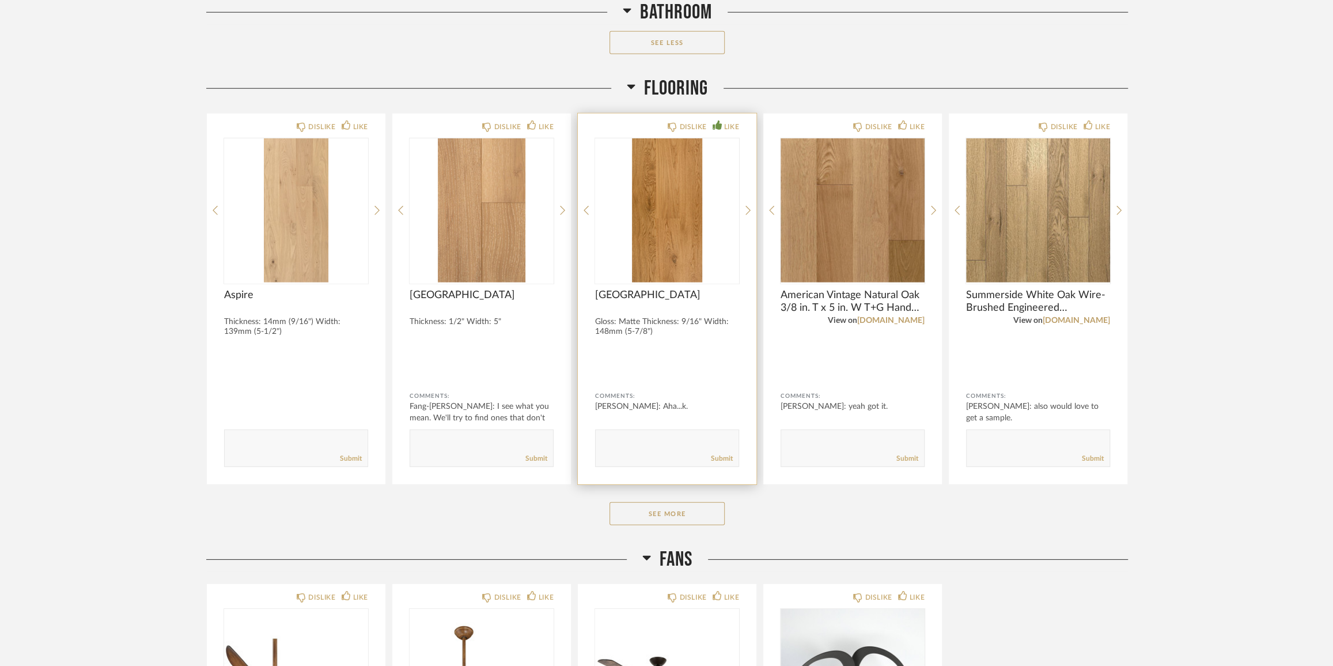
scroll to position [2619, 0]
click at [660, 508] on button "See More" at bounding box center [667, 512] width 115 height 23
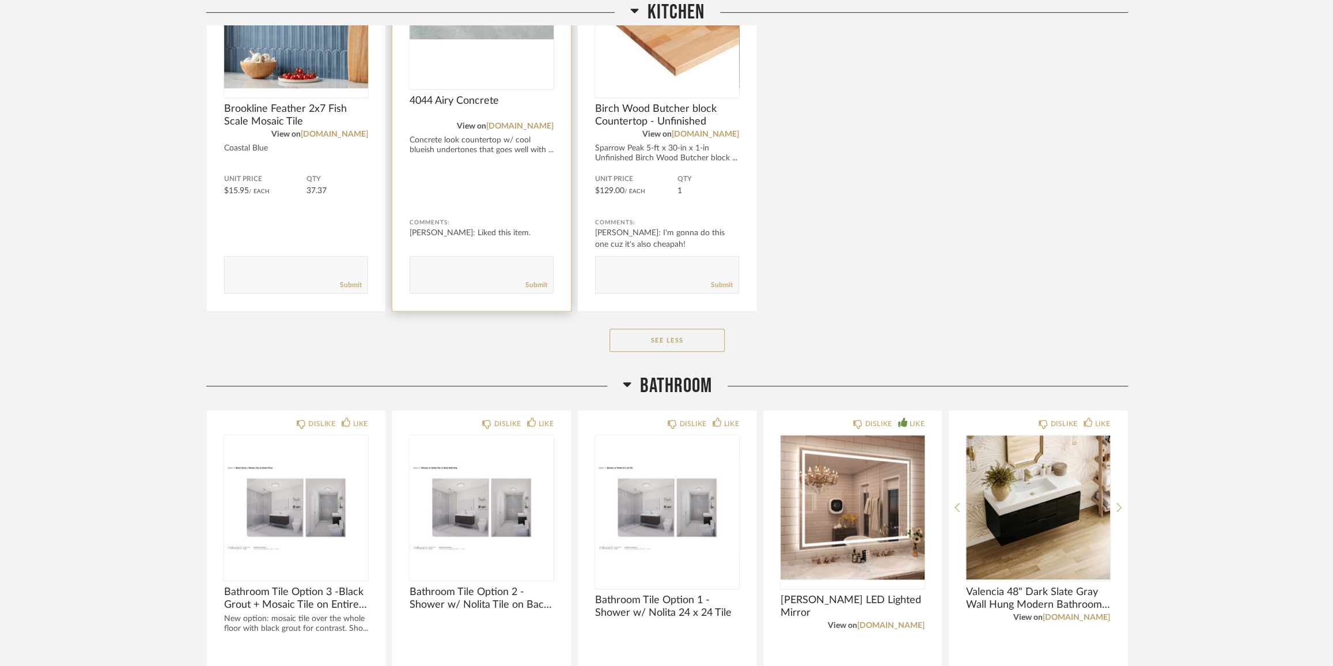
scroll to position [890, 0]
